Goal: Transaction & Acquisition: Purchase product/service

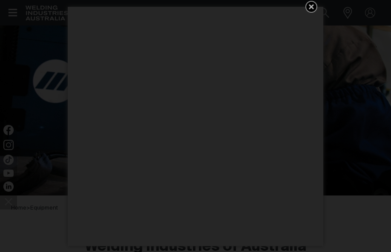
click at [312, 7] on icon "Get 5 WIA Welding Guides Free!" at bounding box center [310, 6] width 5 height 5
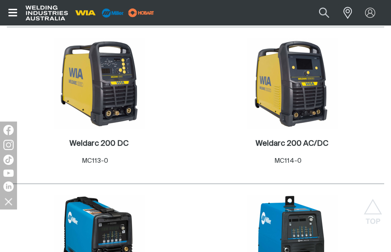
scroll to position [553, 0]
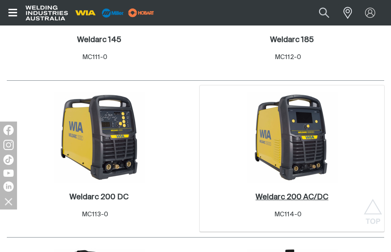
drag, startPoint x: 312, startPoint y: 194, endPoint x: 302, endPoint y: 193, distance: 9.9
click at [312, 195] on h2 "Weldarc 200 AC/DC ." at bounding box center [291, 198] width 73 height 8
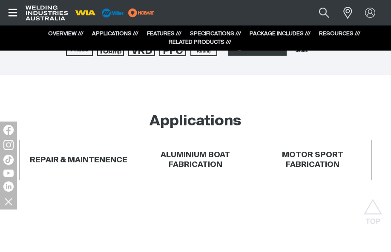
scroll to position [213, 0]
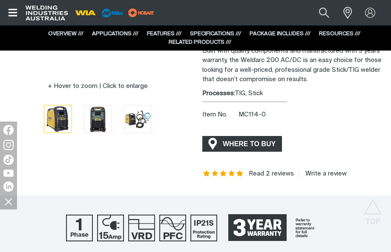
click at [271, 142] on span "WHERE TO BUY" at bounding box center [249, 144] width 64 height 14
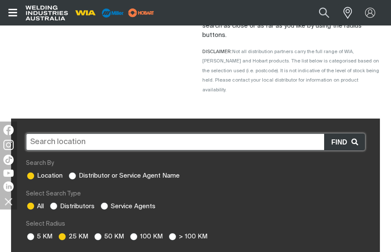
scroll to position [128, 0]
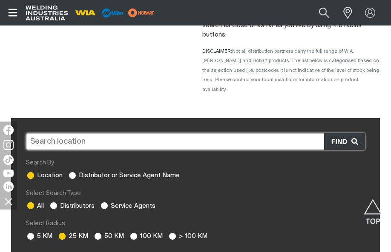
click at [208, 134] on input "text" at bounding box center [195, 141] width 339 height 17
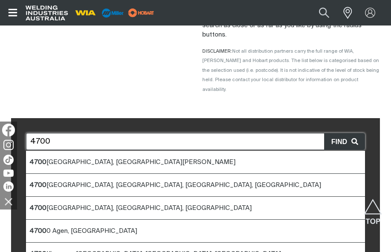
drag, startPoint x: 91, startPoint y: 134, endPoint x: 6, endPoint y: 134, distance: 84.2
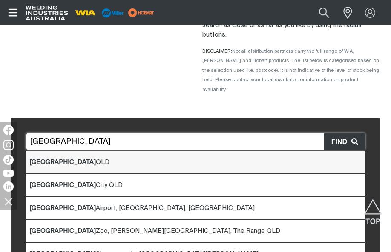
click at [74, 151] on li "[GEOGRAPHIC_DATA] QLD" at bounding box center [195, 162] width 339 height 23
type input "[GEOGRAPHIC_DATA] QLD"
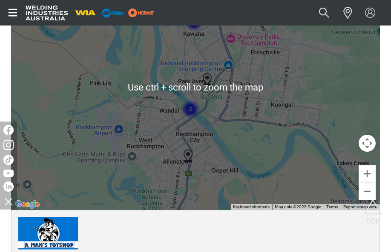
scroll to position [383, 0]
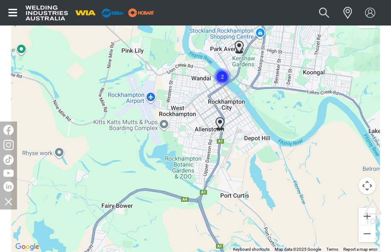
drag, startPoint x: 224, startPoint y: 200, endPoint x: 257, endPoint y: 124, distance: 83.1
click at [257, 124] on div at bounding box center [195, 130] width 368 height 246
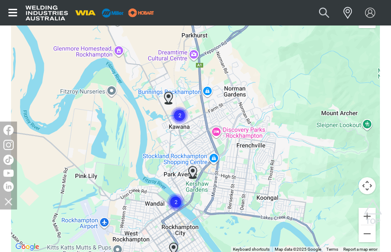
drag, startPoint x: 248, startPoint y: 114, endPoint x: 208, endPoint y: 217, distance: 111.0
click at [208, 217] on div at bounding box center [195, 130] width 368 height 246
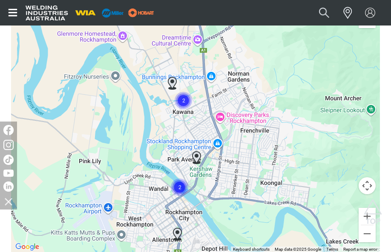
click at [179, 178] on img "Cluster of 2 markers" at bounding box center [179, 187] width 19 height 19
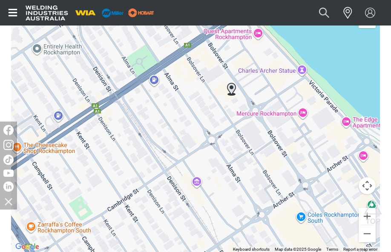
drag, startPoint x: 165, startPoint y: 198, endPoint x: 170, endPoint y: 92, distance: 105.6
click at [170, 92] on div "To navigate, press the arrow keys." at bounding box center [195, 130] width 368 height 246
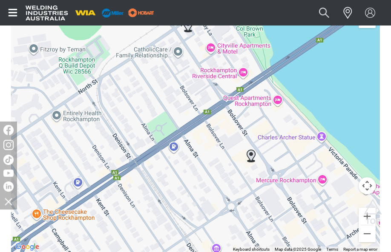
drag, startPoint x: 196, startPoint y: 128, endPoint x: 225, endPoint y: 174, distance: 54.2
click at [225, 174] on div "To navigate, press the arrow keys." at bounding box center [195, 130] width 368 height 246
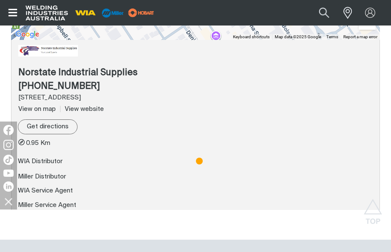
scroll to position [553, 0]
